Goal: Task Accomplishment & Management: Use online tool/utility

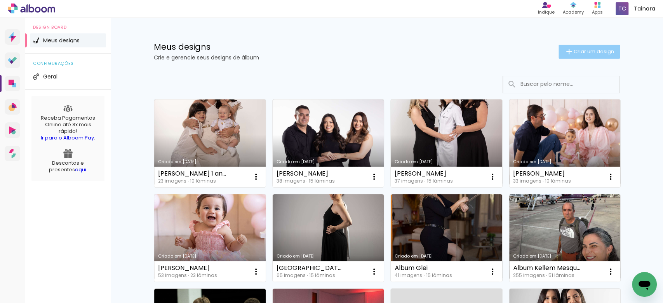
click at [574, 51] on span "Criar um design" at bounding box center [594, 51] width 40 height 5
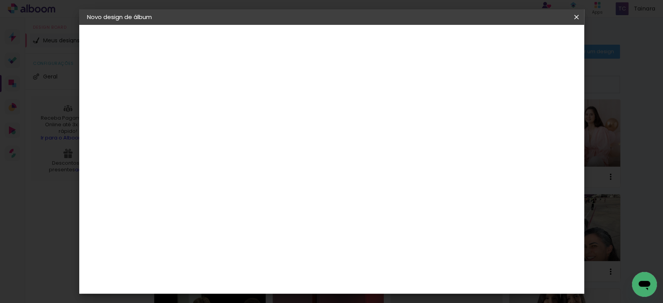
click at [214, 106] on input at bounding box center [214, 104] width 0 height 12
type input "[PERSON_NAME]"
type paper-input "[PERSON_NAME]"
click at [0, 0] on slot "Avançar" at bounding box center [0, 0] width 0 height 0
click at [359, 115] on paper-item "Tamanho Livre" at bounding box center [322, 118] width 75 height 17
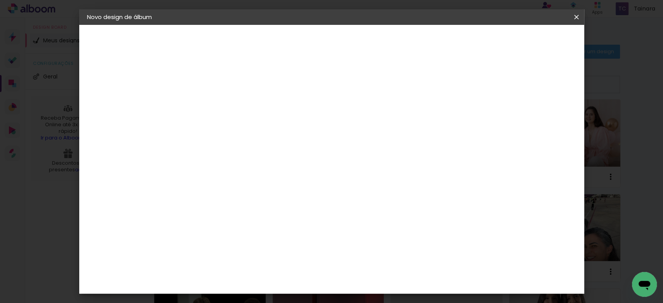
click at [0, 0] on slot "Avançar" at bounding box center [0, 0] width 0 height 0
click at [196, 145] on input "30" at bounding box center [189, 148] width 20 height 12
type input "20"
type paper-input "20"
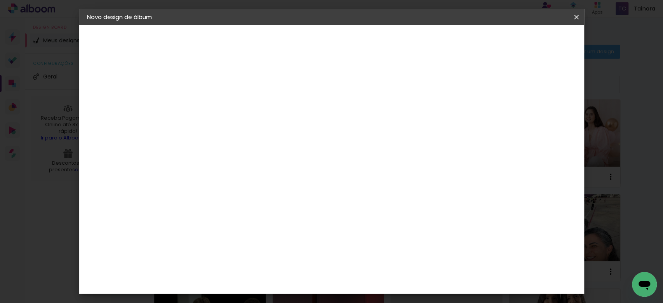
click at [378, 274] on input "60" at bounding box center [374, 273] width 20 height 12
type input "40"
type paper-input "40"
click at [526, 38] on span "Iniciar design" at bounding box center [507, 40] width 35 height 5
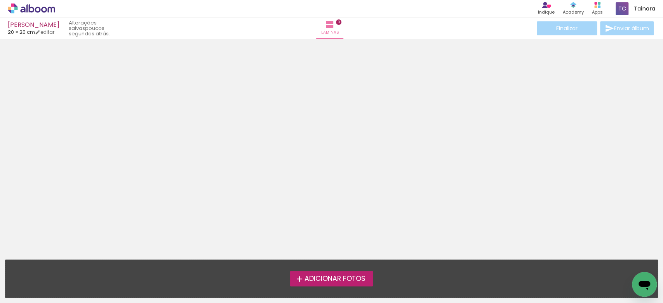
click at [347, 282] on span "Adicionar Fotos" at bounding box center [334, 278] width 61 height 7
click at [0, 0] on input "file" at bounding box center [0, 0] width 0 height 0
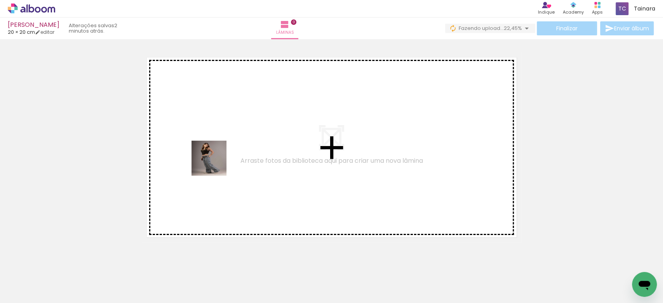
drag, startPoint x: 125, startPoint y: 277, endPoint x: 216, endPoint y: 159, distance: 149.5
click at [216, 159] on quentale-workspace at bounding box center [331, 151] width 663 height 303
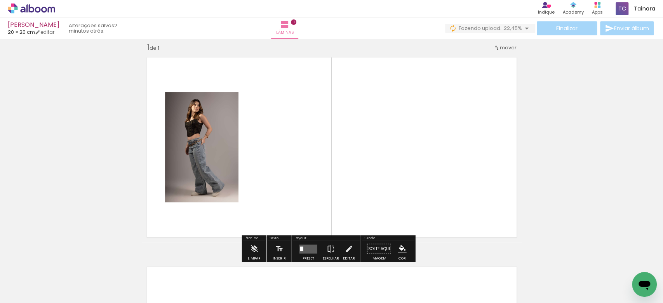
scroll to position [9, 0]
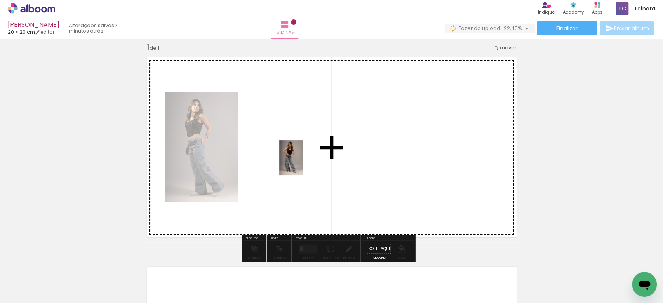
drag, startPoint x: 169, startPoint y: 272, endPoint x: 303, endPoint y: 164, distance: 171.8
click at [303, 164] on quentale-workspace at bounding box center [331, 151] width 663 height 303
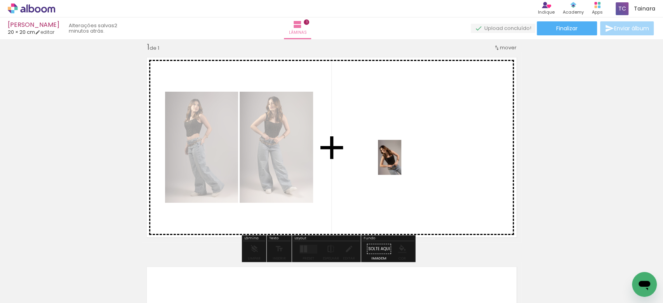
drag, startPoint x: 209, startPoint y: 280, endPoint x: 401, endPoint y: 163, distance: 224.8
click at [401, 163] on quentale-workspace at bounding box center [331, 151] width 663 height 303
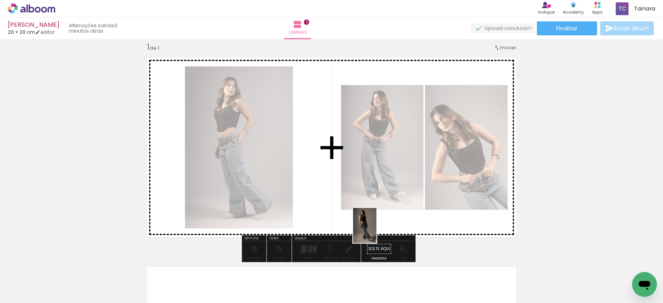
drag, startPoint x: 474, startPoint y: 281, endPoint x: 349, endPoint y: 225, distance: 137.7
click at [349, 225] on quentale-workspace at bounding box center [331, 151] width 663 height 303
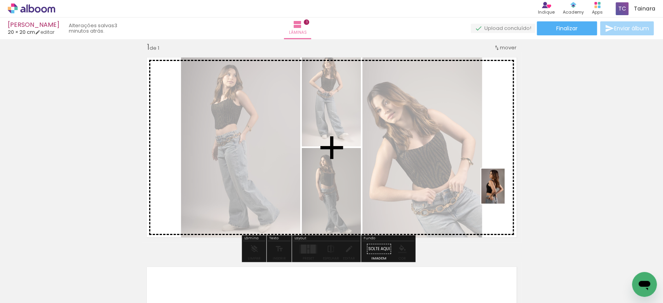
drag, startPoint x: 382, startPoint y: 274, endPoint x: 505, endPoint y: 192, distance: 147.8
click at [505, 192] on quentale-workspace at bounding box center [331, 151] width 663 height 303
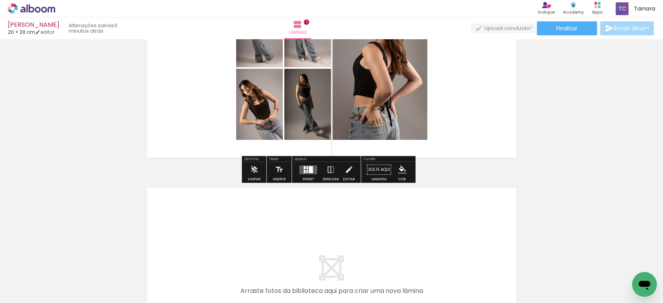
scroll to position [113, 0]
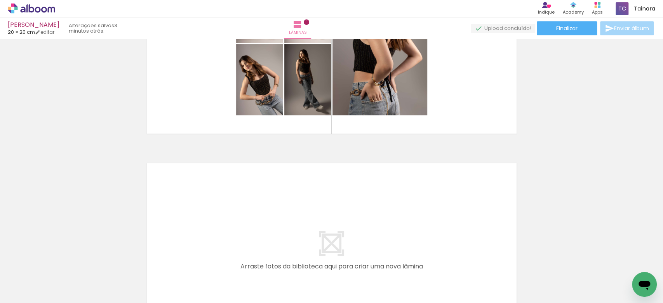
drag, startPoint x: 280, startPoint y: 244, endPoint x: 261, endPoint y: 260, distance: 24.0
click at [280, 246] on quentale-layouter at bounding box center [332, 253] width 380 height 190
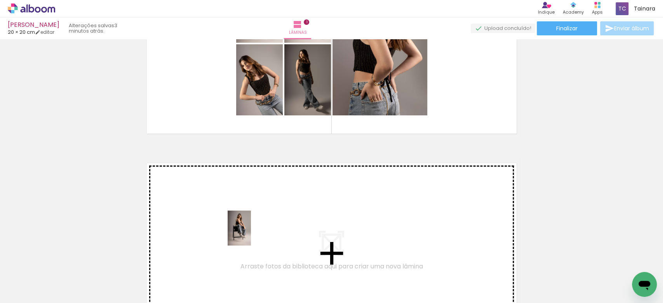
drag, startPoint x: 251, startPoint y: 278, endPoint x: 312, endPoint y: 270, distance: 62.3
click at [252, 233] on quentale-workspace at bounding box center [331, 151] width 663 height 303
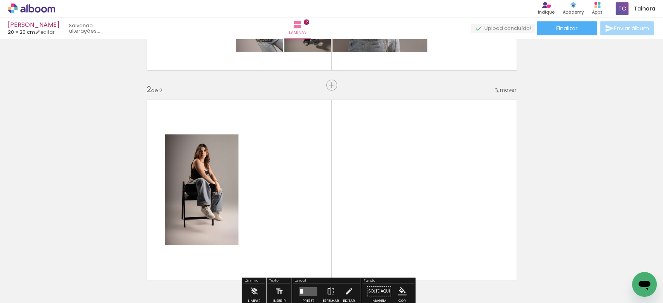
scroll to position [219, 0]
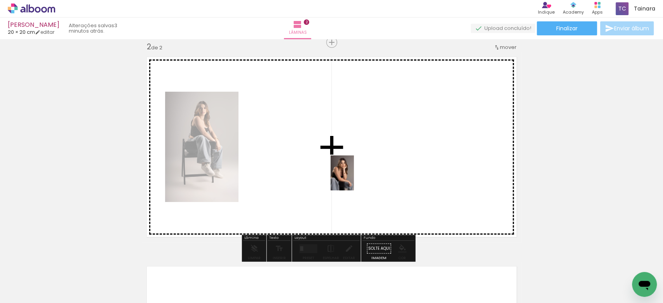
drag, startPoint x: 339, startPoint y: 285, endPoint x: 354, endPoint y: 179, distance: 107.1
click at [354, 179] on quentale-workspace at bounding box center [331, 151] width 663 height 303
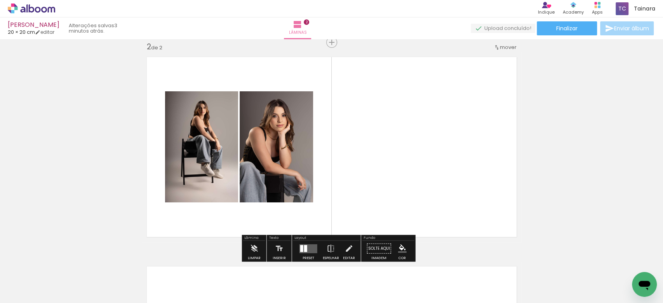
click at [308, 244] on quentale-layouter at bounding box center [309, 248] width 18 height 9
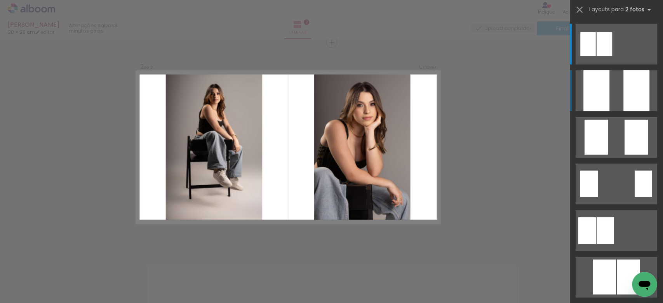
click at [593, 89] on div at bounding box center [597, 90] width 26 height 41
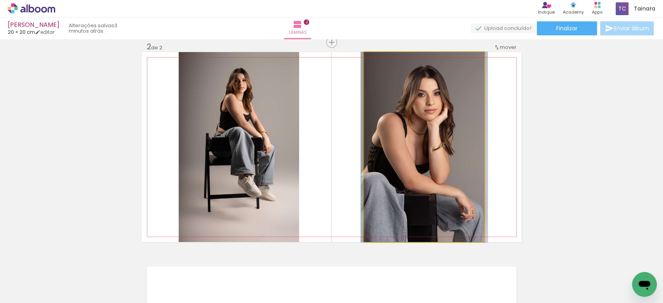
click at [414, 132] on quentale-photo at bounding box center [424, 147] width 120 height 190
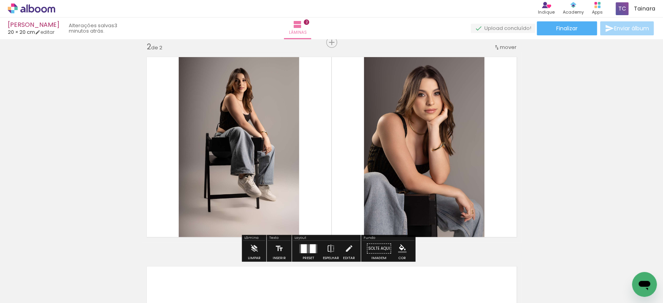
click at [421, 108] on quentale-photo at bounding box center [424, 147] width 120 height 190
click at [416, 107] on quentale-photo at bounding box center [424, 147] width 120 height 190
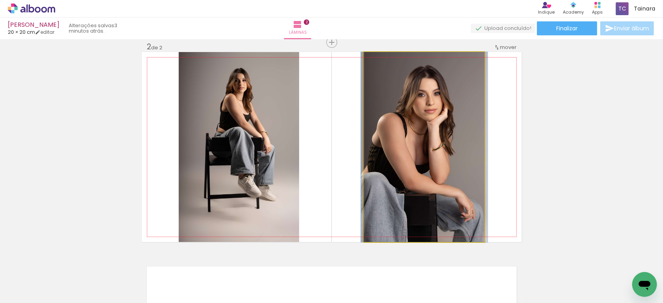
click at [416, 107] on quentale-photo at bounding box center [424, 147] width 120 height 190
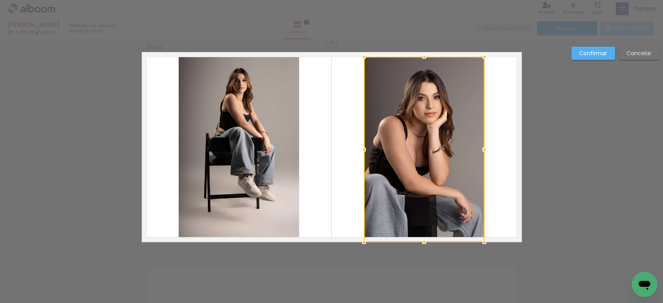
drag, startPoint x: 420, startPoint y: 54, endPoint x: 419, endPoint y: 59, distance: 5.1
click at [419, 59] on div at bounding box center [424, 57] width 16 height 16
drag, startPoint x: 422, startPoint y: 243, endPoint x: 420, endPoint y: 237, distance: 5.9
click at [420, 237] on div at bounding box center [424, 241] width 16 height 16
click at [427, 191] on div at bounding box center [424, 149] width 120 height 184
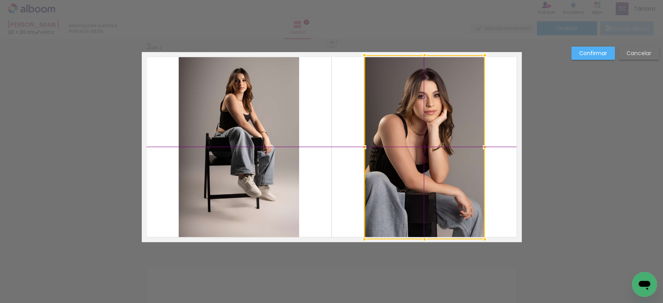
click at [428, 190] on div at bounding box center [424, 147] width 120 height 184
click at [503, 178] on quentale-layouter at bounding box center [332, 147] width 380 height 190
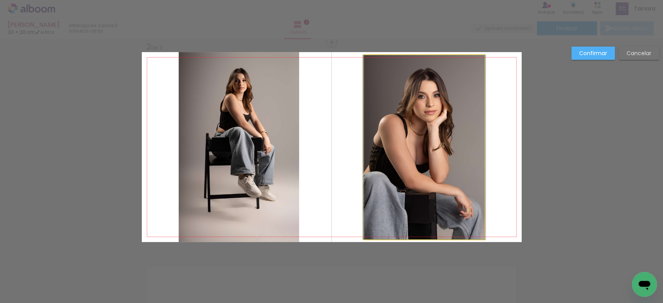
click at [416, 189] on quentale-photo at bounding box center [424, 147] width 120 height 184
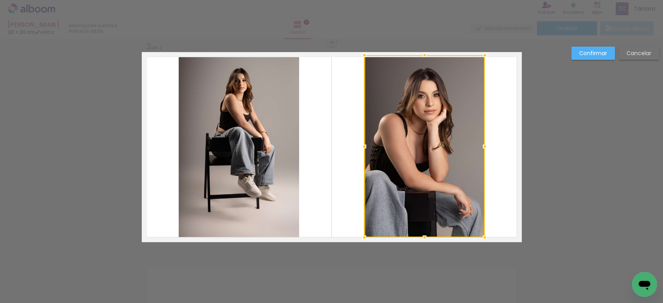
drag, startPoint x: 423, startPoint y: 239, endPoint x: 416, endPoint y: 235, distance: 7.8
click at [417, 235] on div at bounding box center [425, 238] width 16 height 16
click at [506, 169] on quentale-layouter at bounding box center [332, 147] width 380 height 190
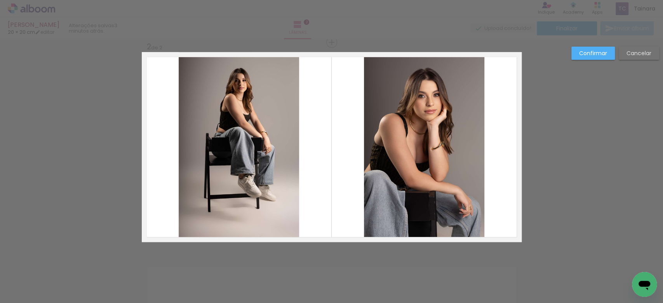
click at [441, 105] on quentale-photo at bounding box center [424, 146] width 120 height 182
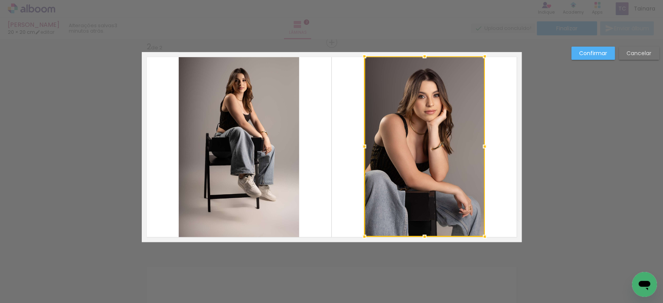
click at [420, 59] on div at bounding box center [425, 57] width 16 height 16
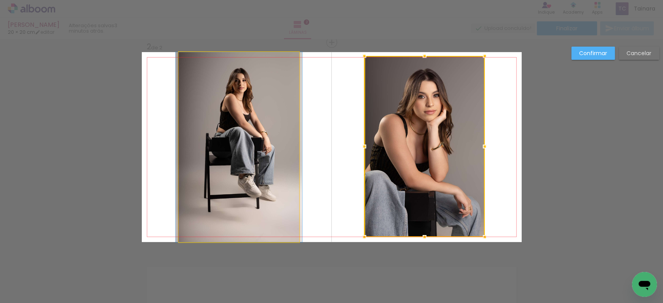
click at [242, 134] on quentale-photo at bounding box center [239, 147] width 120 height 190
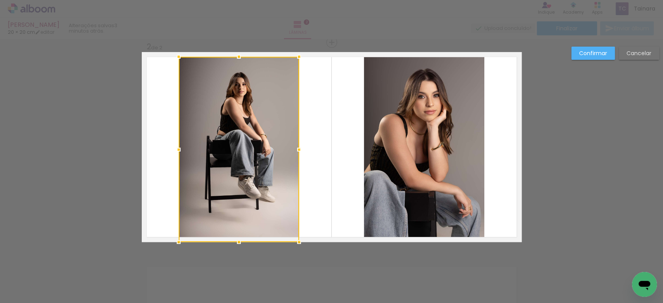
drag, startPoint x: 236, startPoint y: 54, endPoint x: 238, endPoint y: 58, distance: 4.7
click at [238, 58] on div at bounding box center [239, 57] width 16 height 16
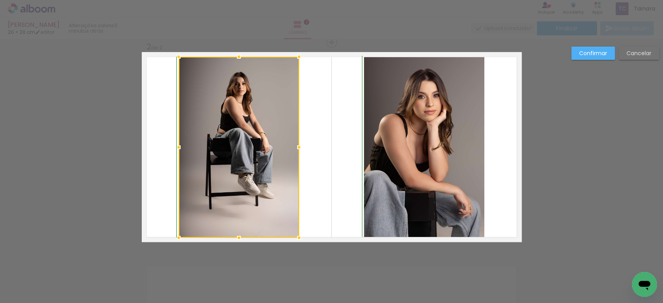
drag, startPoint x: 236, startPoint y: 242, endPoint x: 236, endPoint y: 235, distance: 7.0
click at [236, 235] on div at bounding box center [239, 238] width 16 height 16
drag, startPoint x: 328, startPoint y: 197, endPoint x: 327, endPoint y: 186, distance: 10.1
click at [328, 196] on quentale-layouter at bounding box center [332, 147] width 380 height 190
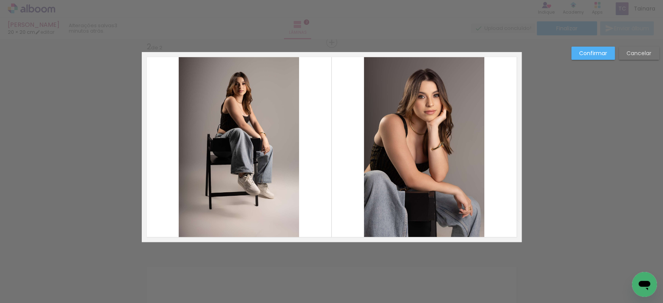
click at [578, 51] on paper-button "Confirmar" at bounding box center [594, 53] width 44 height 13
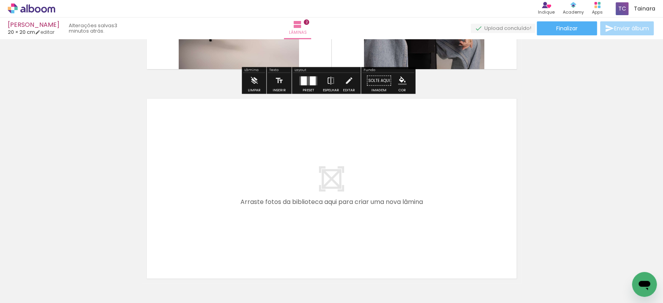
scroll to position [426, 0]
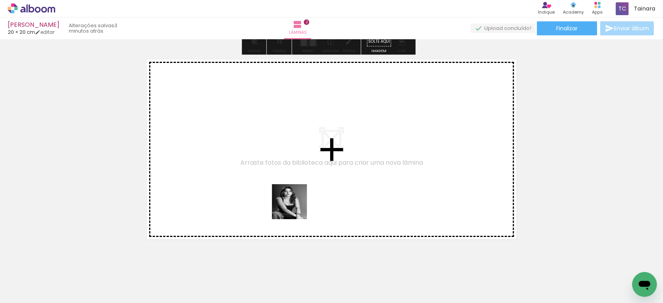
drag, startPoint x: 300, startPoint y: 282, endPoint x: 291, endPoint y: 174, distance: 108.8
click at [291, 174] on quentale-workspace at bounding box center [331, 151] width 663 height 303
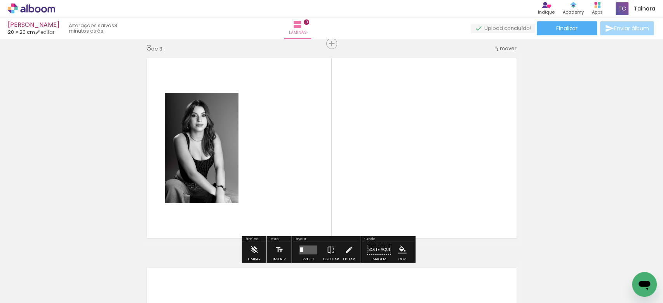
scroll to position [429, 0]
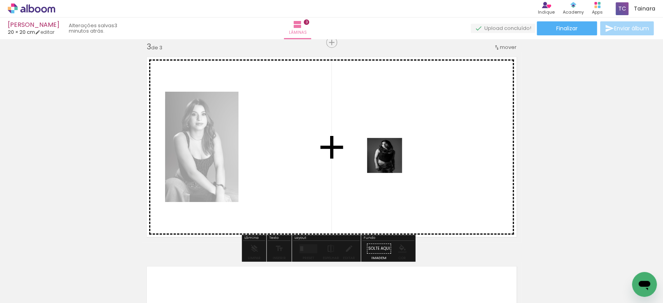
drag, startPoint x: 433, startPoint y: 281, endPoint x: 385, endPoint y: 160, distance: 129.9
click at [389, 160] on quentale-workspace at bounding box center [331, 151] width 663 height 303
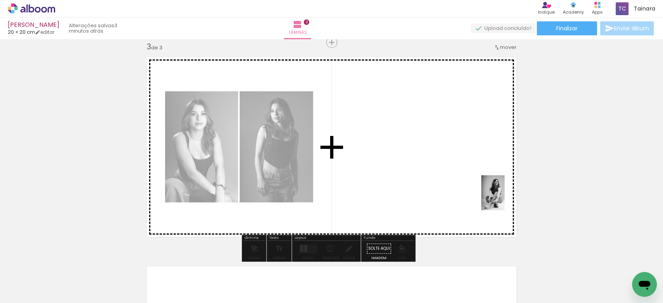
drag, startPoint x: 547, startPoint y: 267, endPoint x: 504, endPoint y: 199, distance: 80.6
click at [504, 199] on quentale-workspace at bounding box center [331, 151] width 663 height 303
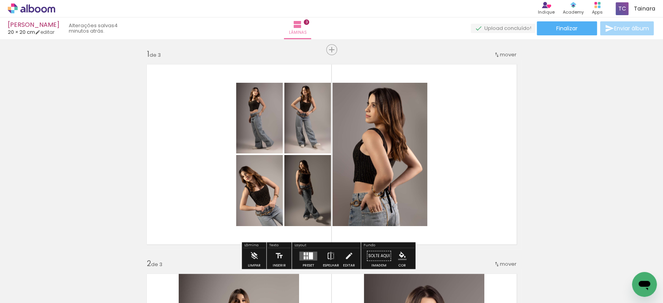
scroll to position [0, 0]
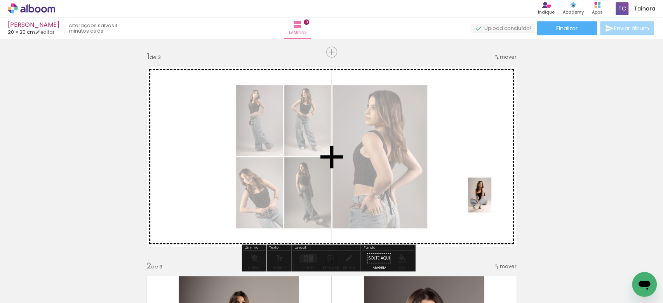
drag, startPoint x: 507, startPoint y: 270, endPoint x: 491, endPoint y: 200, distance: 70.8
click at [491, 200] on quentale-workspace at bounding box center [331, 151] width 663 height 303
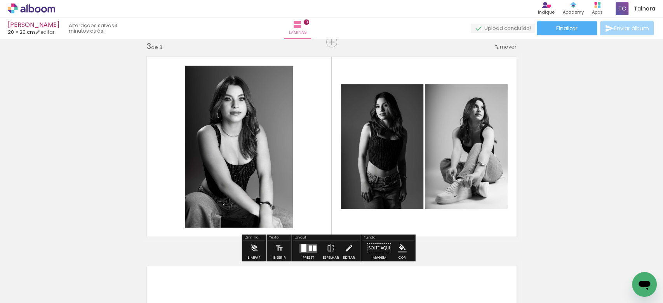
scroll to position [466, 0]
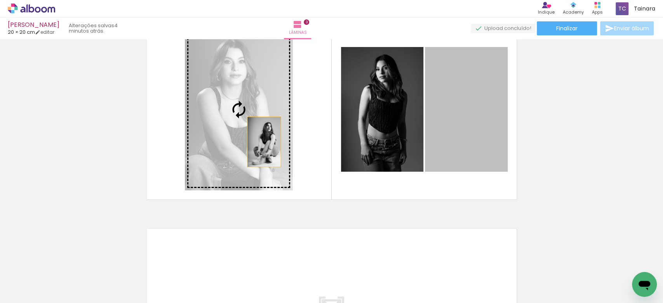
drag, startPoint x: 453, startPoint y: 156, endPoint x: 260, endPoint y: 142, distance: 194.0
click at [0, 0] on slot at bounding box center [0, 0] width 0 height 0
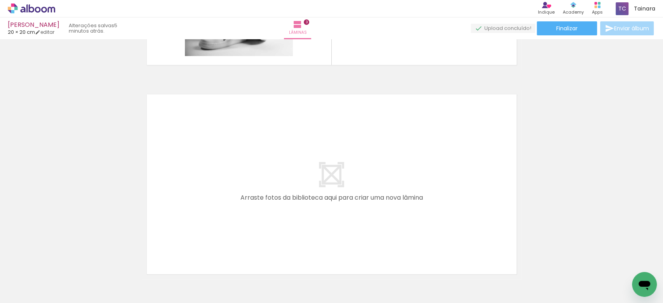
scroll to position [0, 326]
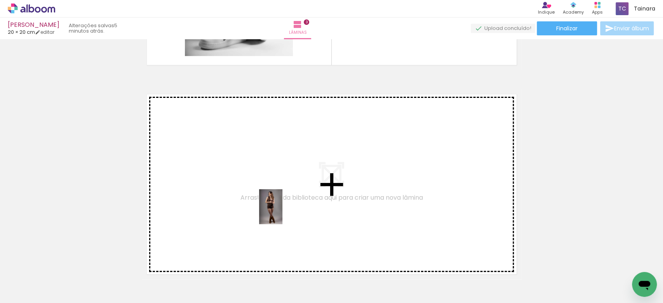
drag, startPoint x: 273, startPoint y: 291, endPoint x: 282, endPoint y: 213, distance: 79.4
click at [282, 213] on quentale-workspace at bounding box center [331, 151] width 663 height 303
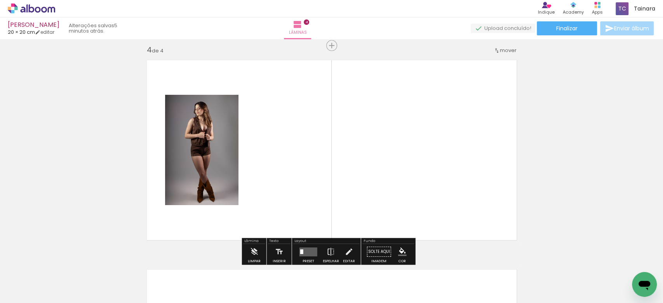
scroll to position [638, 0]
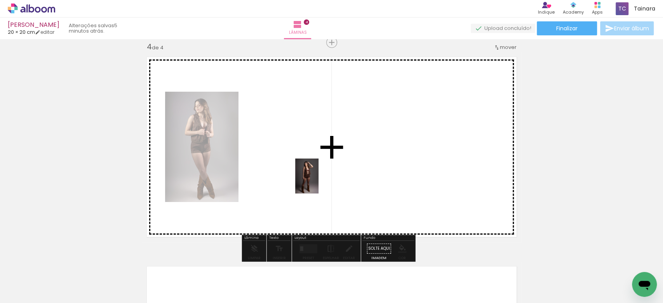
drag, startPoint x: 356, startPoint y: 241, endPoint x: 319, endPoint y: 182, distance: 70.1
click at [319, 182] on quentale-workspace at bounding box center [331, 151] width 663 height 303
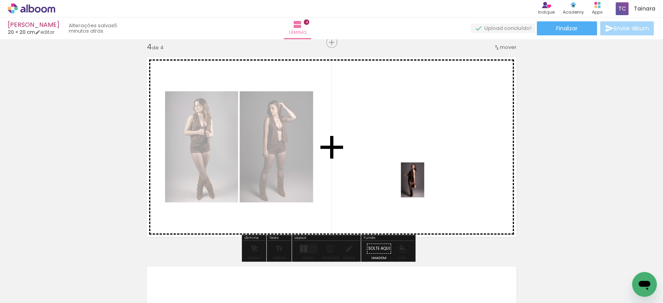
drag, startPoint x: 448, startPoint y: 269, endPoint x: 423, endPoint y: 186, distance: 87.0
click at [423, 186] on quentale-workspace at bounding box center [331, 151] width 663 height 303
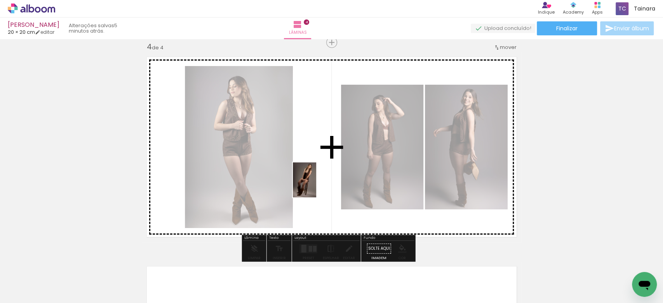
drag, startPoint x: 316, startPoint y: 263, endPoint x: 316, endPoint y: 186, distance: 76.9
click at [316, 186] on quentale-workspace at bounding box center [331, 151] width 663 height 303
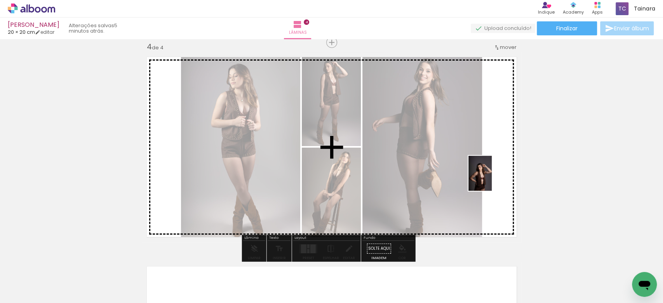
drag, startPoint x: 407, startPoint y: 288, endPoint x: 492, endPoint y: 179, distance: 138.4
click at [492, 179] on quentale-workspace at bounding box center [331, 151] width 663 height 303
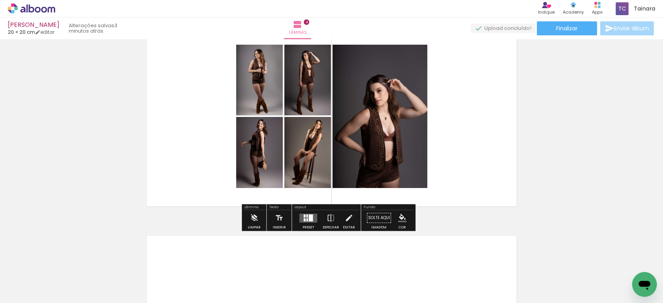
scroll to position [690, 0]
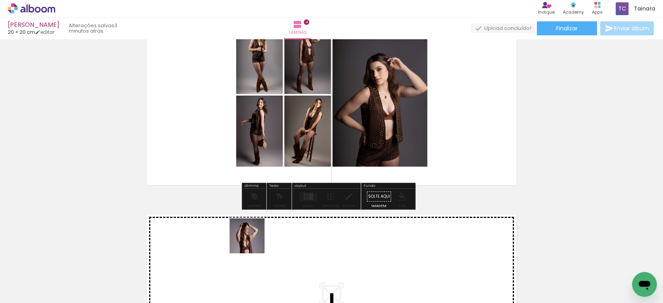
drag, startPoint x: 235, startPoint y: 281, endPoint x: 254, endPoint y: 241, distance: 44.2
click at [254, 241] on quentale-workspace at bounding box center [331, 151] width 663 height 303
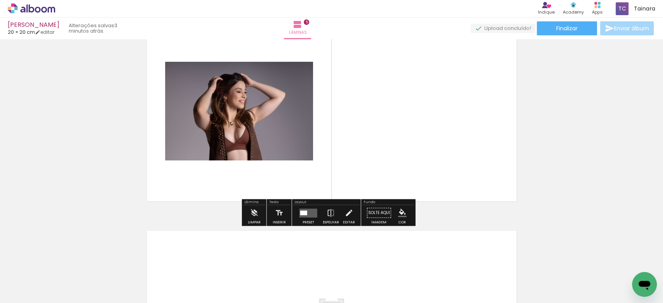
scroll to position [899, 0]
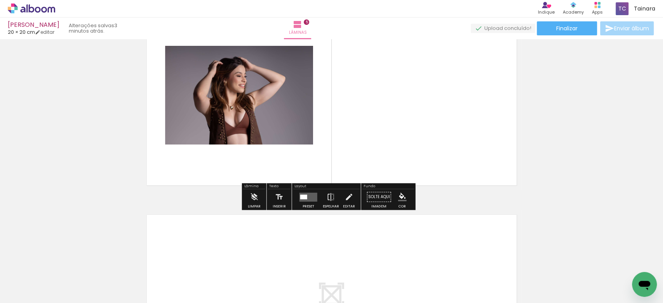
drag, startPoint x: 360, startPoint y: 233, endPoint x: 338, endPoint y: 265, distance: 38.9
click at [344, 257] on quentale-workspace at bounding box center [331, 151] width 663 height 303
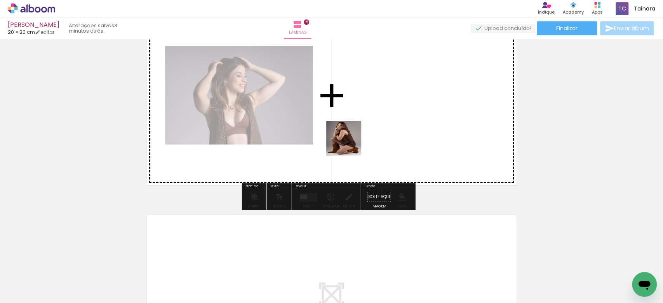
drag, startPoint x: 323, startPoint y: 280, endPoint x: 345, endPoint y: 162, distance: 119.8
click at [352, 145] on quentale-workspace at bounding box center [331, 151] width 663 height 303
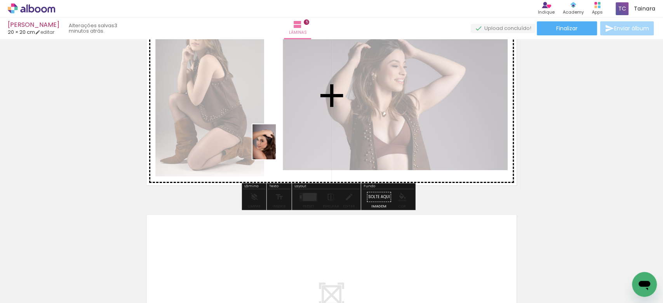
drag, startPoint x: 278, startPoint y: 278, endPoint x: 276, endPoint y: 148, distance: 130.2
click at [276, 148] on quentale-workspace at bounding box center [331, 151] width 663 height 303
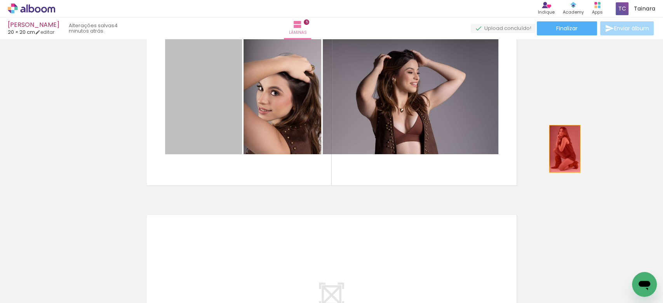
drag, startPoint x: 220, startPoint y: 123, endPoint x: 561, endPoint y: 148, distance: 341.3
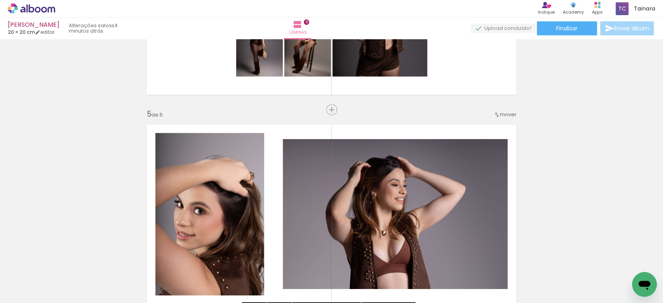
scroll to position [744, 0]
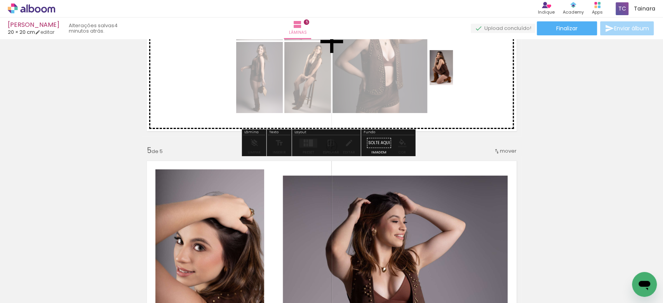
drag, startPoint x: 318, startPoint y: 277, endPoint x: 455, endPoint y: 77, distance: 241.8
click at [455, 77] on quentale-workspace at bounding box center [331, 151] width 663 height 303
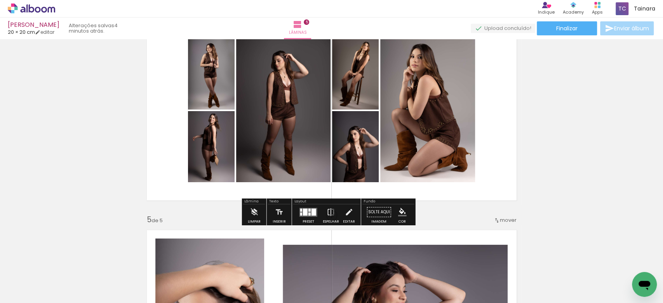
scroll to position [673, 0]
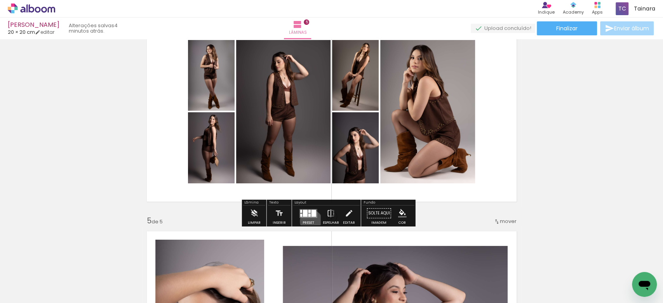
click at [309, 221] on div "Preset" at bounding box center [309, 222] width 12 height 3
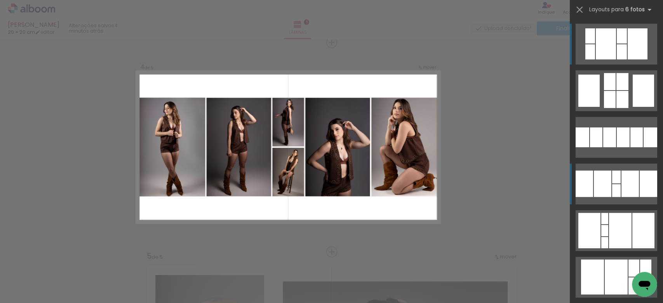
scroll to position [638, 0]
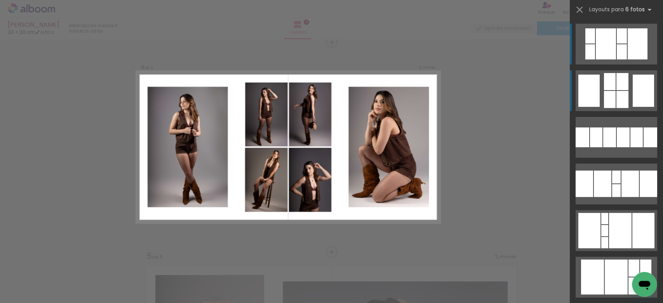
click at [640, 97] on div at bounding box center [643, 91] width 21 height 32
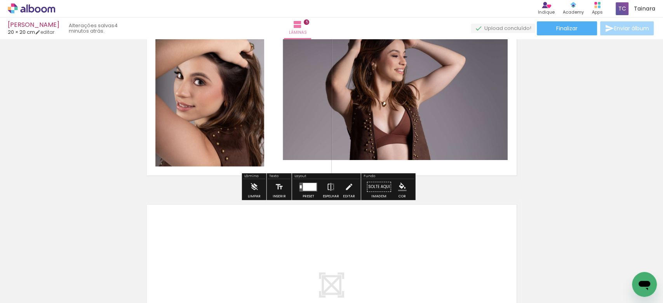
scroll to position [1053, 0]
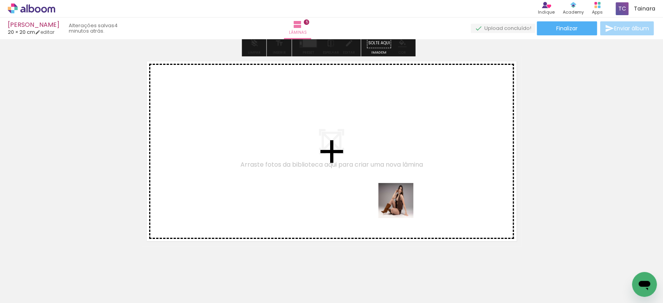
drag, startPoint x: 398, startPoint y: 212, endPoint x: 402, endPoint y: 206, distance: 6.8
click at [402, 206] on quentale-workspace at bounding box center [331, 151] width 663 height 303
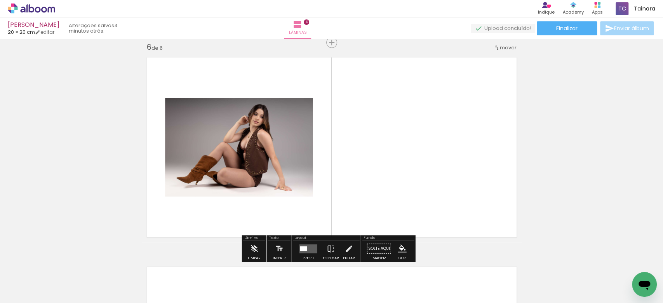
scroll to position [1057, 0]
click at [300, 246] on quentale-layouter at bounding box center [309, 248] width 18 height 9
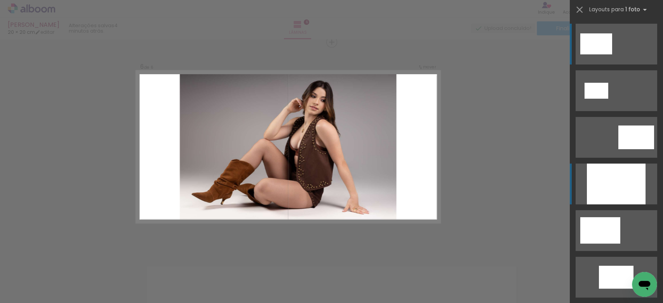
click at [613, 190] on div at bounding box center [616, 184] width 59 height 41
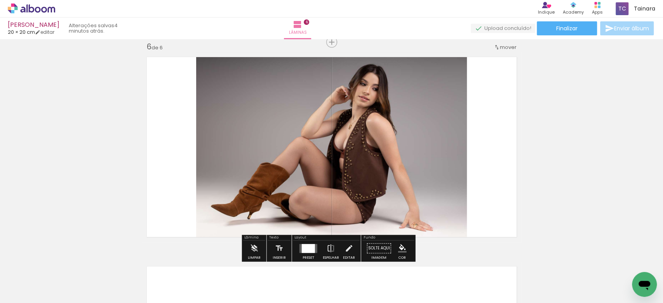
click at [413, 190] on quentale-photo at bounding box center [331, 147] width 271 height 190
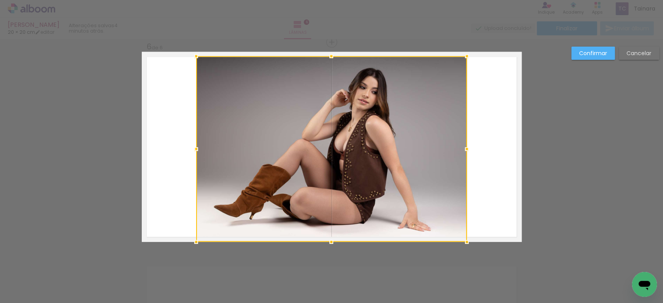
drag, startPoint x: 328, startPoint y: 54, endPoint x: 329, endPoint y: 62, distance: 7.9
click at [329, 62] on div at bounding box center [332, 57] width 16 height 16
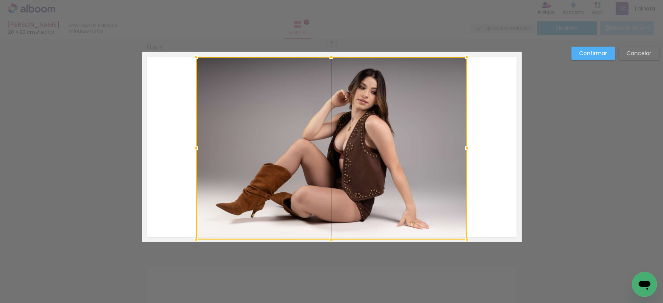
drag, startPoint x: 328, startPoint y: 244, endPoint x: 329, endPoint y: 237, distance: 6.7
click at [329, 237] on div at bounding box center [332, 240] width 16 height 16
click at [0, 0] on slot "Confirmar" at bounding box center [0, 0] width 0 height 0
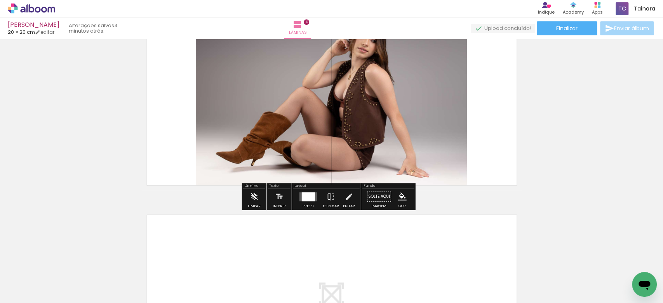
scroll to position [1281, 0]
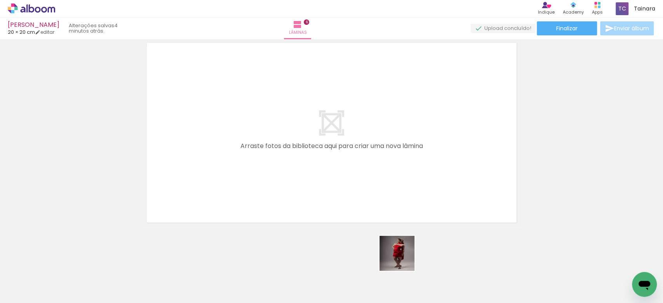
drag, startPoint x: 404, startPoint y: 278, endPoint x: 401, endPoint y: 197, distance: 80.9
click at [362, 149] on quentale-workspace at bounding box center [331, 151] width 663 height 303
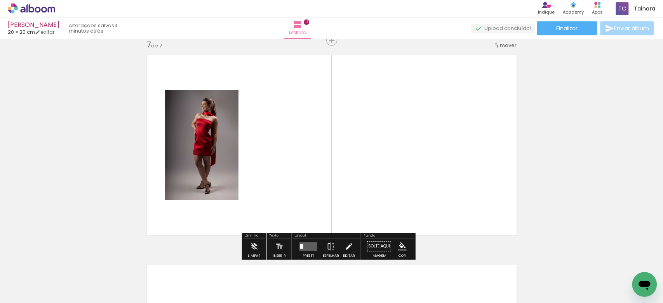
scroll to position [1266, 0]
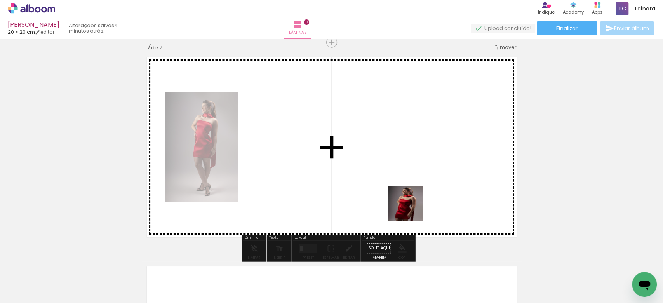
drag, startPoint x: 444, startPoint y: 283, endPoint x: 407, endPoint y: 201, distance: 89.7
click at [407, 201] on quentale-workspace at bounding box center [331, 151] width 663 height 303
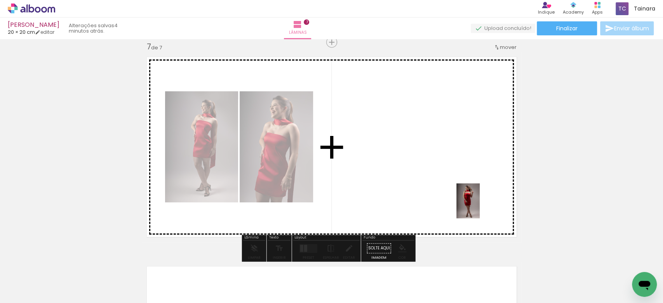
drag, startPoint x: 492, startPoint y: 286, endPoint x: 480, endPoint y: 207, distance: 79.8
click at [480, 207] on quentale-workspace at bounding box center [331, 151] width 663 height 303
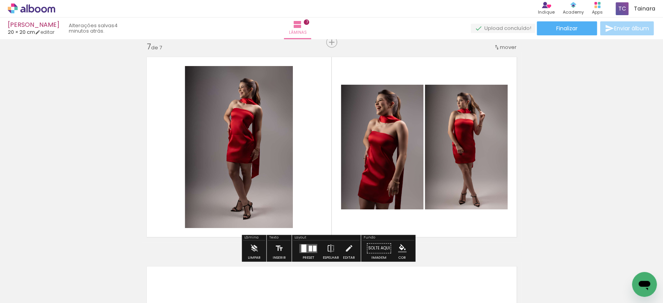
click at [376, 293] on quentale-thumb at bounding box center [358, 276] width 44 height 45
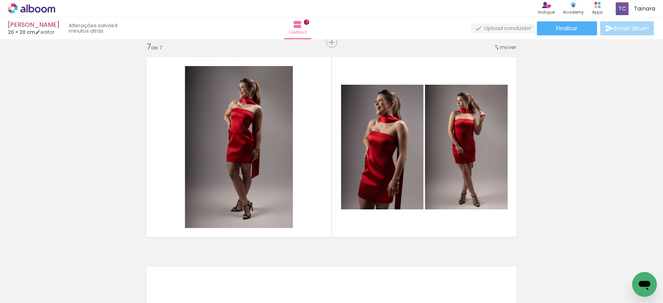
scroll to position [0, 920]
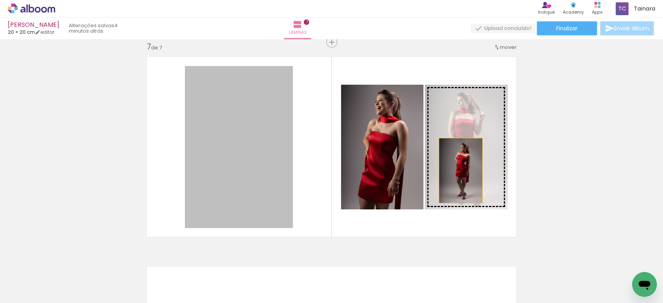
drag, startPoint x: 235, startPoint y: 173, endPoint x: 457, endPoint y: 171, distance: 222.2
click at [0, 0] on slot at bounding box center [0, 0] width 0 height 0
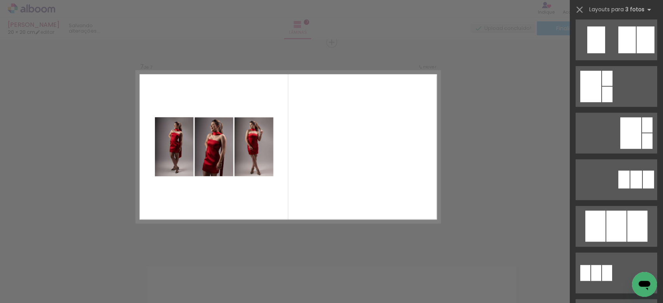
scroll to position [207, 0]
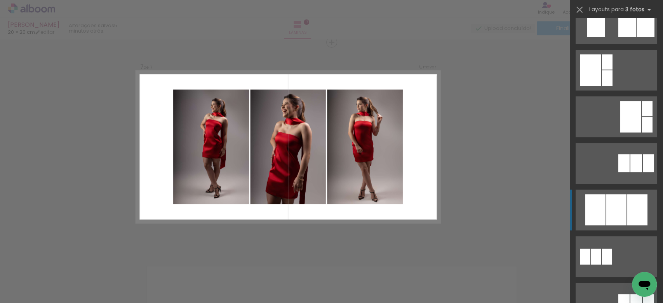
click at [611, 211] on div at bounding box center [616, 209] width 20 height 31
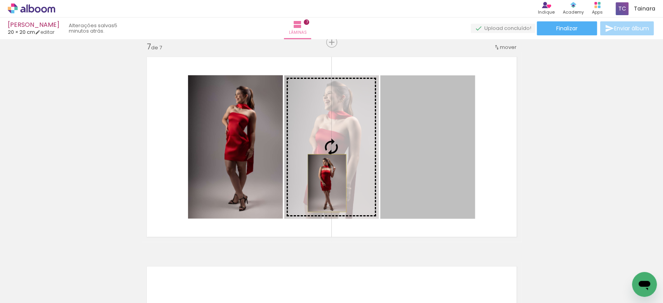
drag, startPoint x: 395, startPoint y: 185, endPoint x: 323, endPoint y: 183, distance: 72.3
click at [0, 0] on slot at bounding box center [0, 0] width 0 height 0
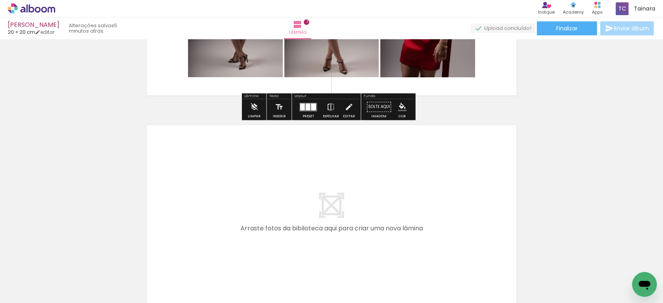
scroll to position [1422, 0]
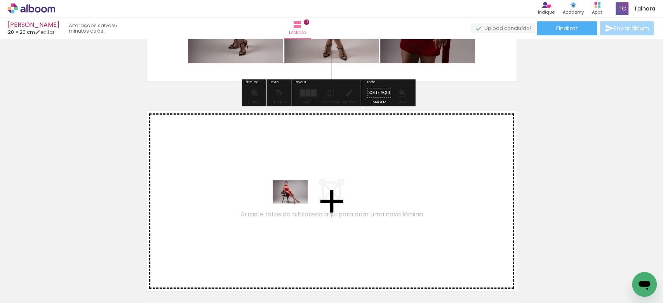
drag, startPoint x: 211, startPoint y: 284, endPoint x: 296, endPoint y: 204, distance: 116.8
click at [296, 204] on quentale-workspace at bounding box center [331, 151] width 663 height 303
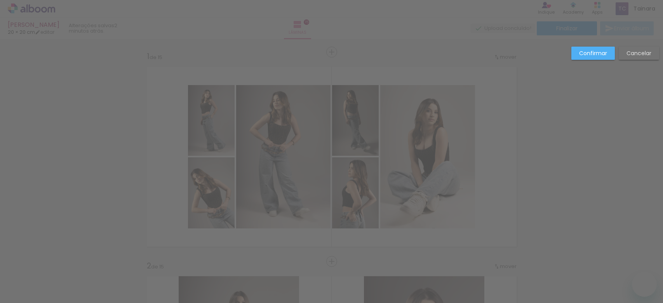
drag, startPoint x: 420, startPoint y: 237, endPoint x: 418, endPoint y: 222, distance: 15.2
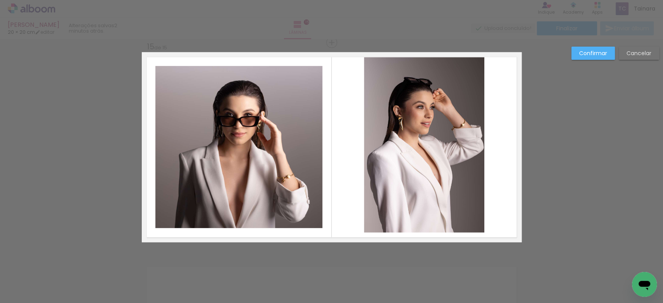
scroll to position [611, 0]
click at [423, 211] on quentale-photo at bounding box center [424, 145] width 120 height 176
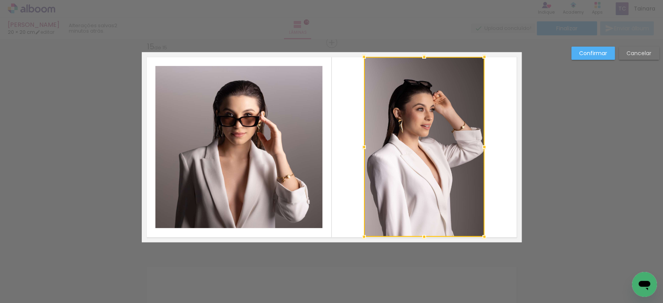
drag, startPoint x: 422, startPoint y: 234, endPoint x: 418, endPoint y: 233, distance: 4.7
click at [418, 233] on div at bounding box center [424, 237] width 16 height 16
click at [0, 0] on slot "Confirmar" at bounding box center [0, 0] width 0 height 0
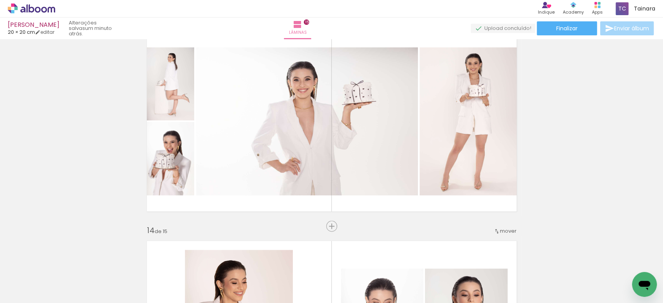
scroll to position [2527, 0]
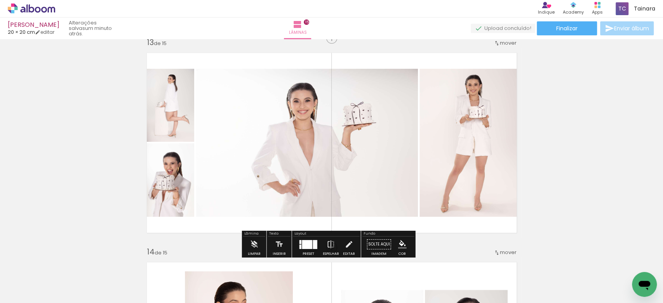
click at [159, 115] on quentale-photo at bounding box center [170, 105] width 48 height 73
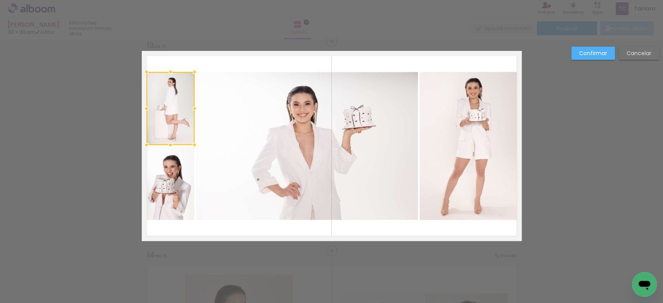
scroll to position [2523, 0]
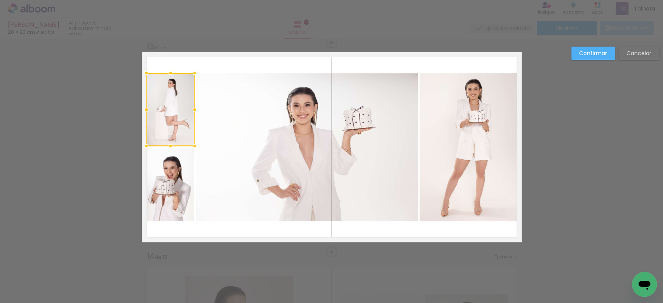
click at [160, 118] on div at bounding box center [170, 109] width 48 height 73
click at [578, 54] on paper-button "Confirmar" at bounding box center [594, 53] width 44 height 13
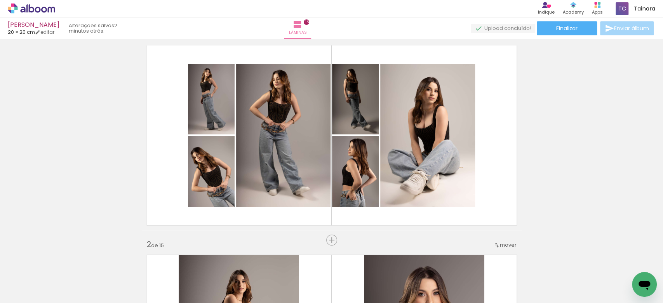
scroll to position [0, 0]
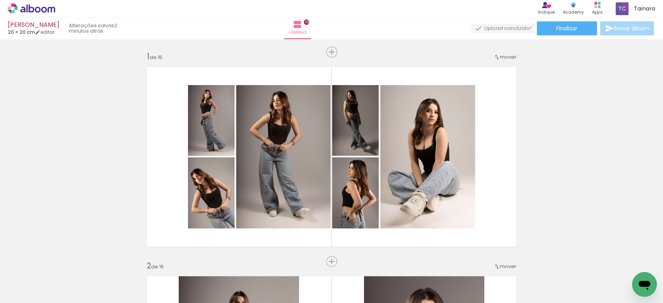
scroll to position [611, 0]
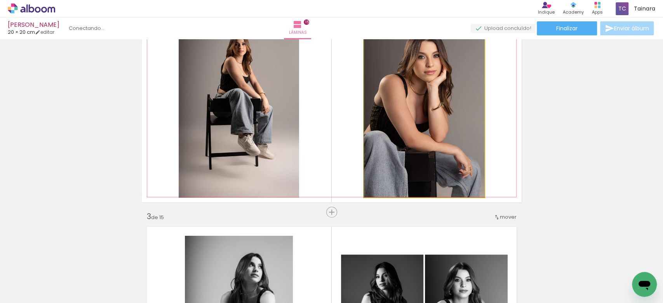
click at [415, 164] on quentale-photo at bounding box center [424, 106] width 120 height 181
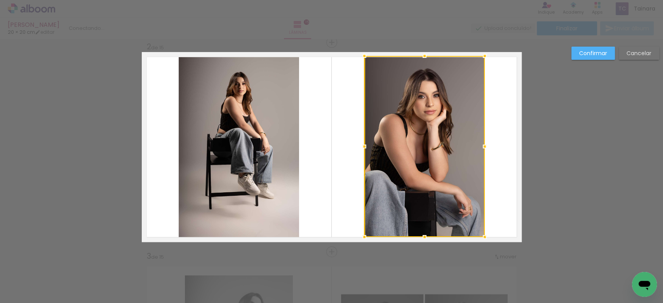
scroll to position [219, 0]
click at [572, 59] on paper-button "Confirmar" at bounding box center [594, 53] width 44 height 13
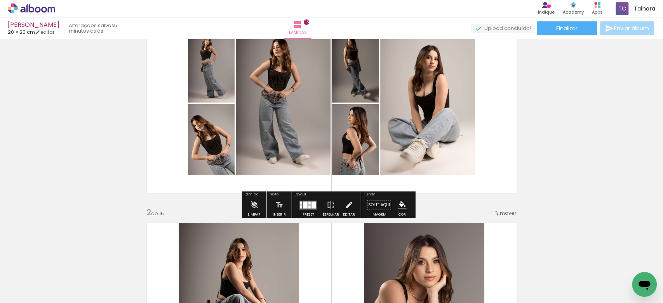
scroll to position [103, 0]
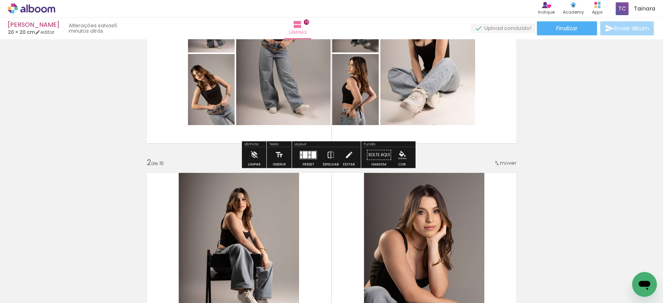
click at [300, 154] on quentale-layouter at bounding box center [309, 154] width 18 height 9
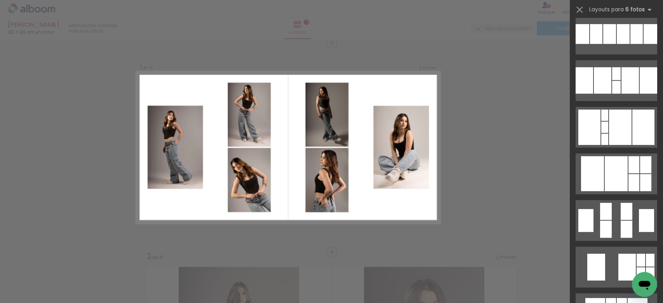
scroll to position [0, 0]
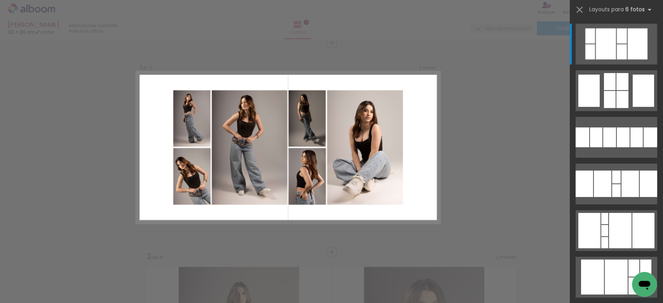
click at [538, 38] on div at bounding box center [331, 19] width 663 height 39
